Goal: Task Accomplishment & Management: Complete application form

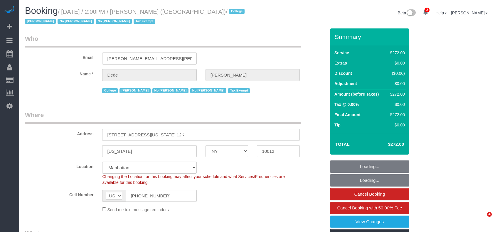
select select "NY"
select select "240"
select select "number:62"
select select "number:79"
select select "number:15"
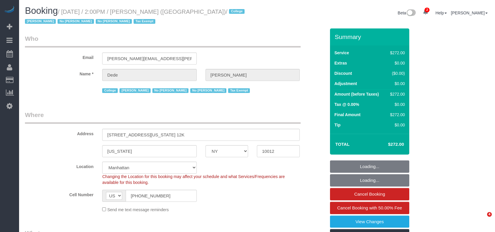
select select "number:6"
select select "spot42"
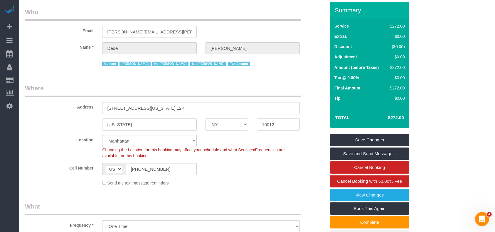
scroll to position [39, 0]
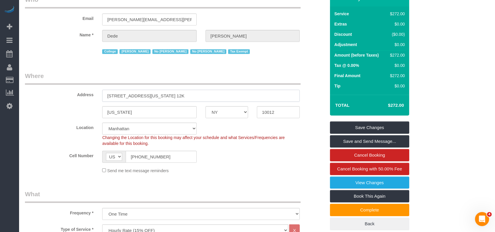
drag, startPoint x: 103, startPoint y: 94, endPoint x: 165, endPoint y: 94, distance: 61.1
click at [165, 94] on input "3 Washington Square Village, Apt. 12K" at bounding box center [201, 96] width 198 height 12
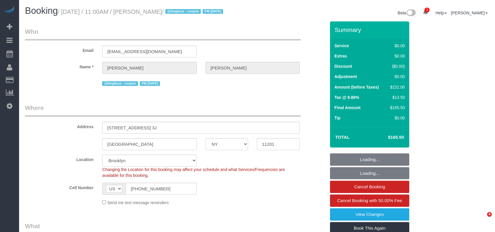
select select "NY"
select select "2"
select select "spot1"
select select "number:89"
select select "number:90"
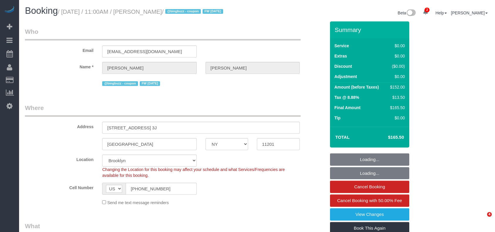
select select "number:15"
select select "number:6"
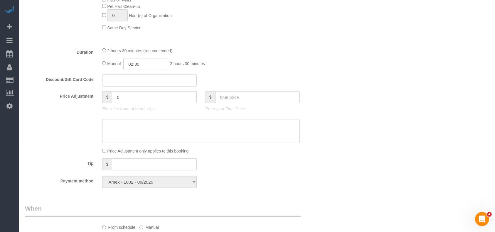
scroll to position [392, 0]
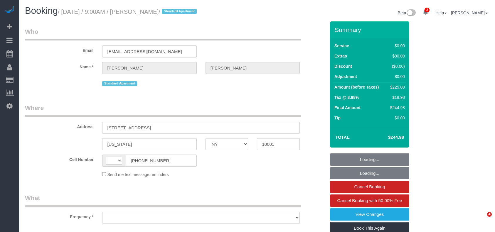
select select "NY"
select select "number:56"
select select "number:70"
select select "number:15"
select select "number:5"
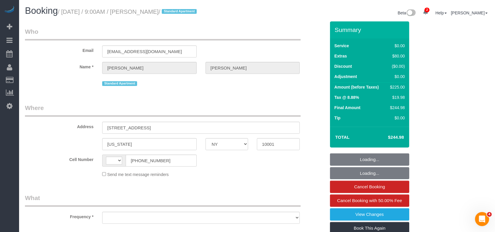
select select "string:[GEOGRAPHIC_DATA]"
select select "string:stripe-pm_1S02jD4VGloSiKo7QHps5nJf"
select select "1"
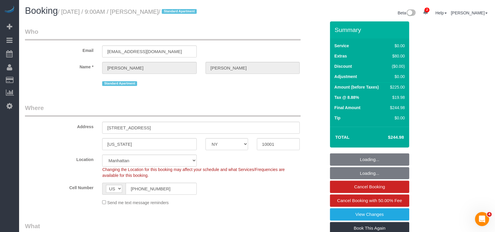
select select "object:891"
select select "spot1"
select select "object:1306"
select select "1"
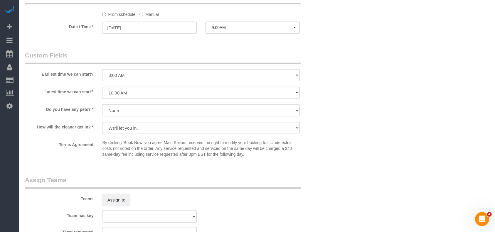
scroll to position [521, 0]
